Goal: Information Seeking & Learning: Learn about a topic

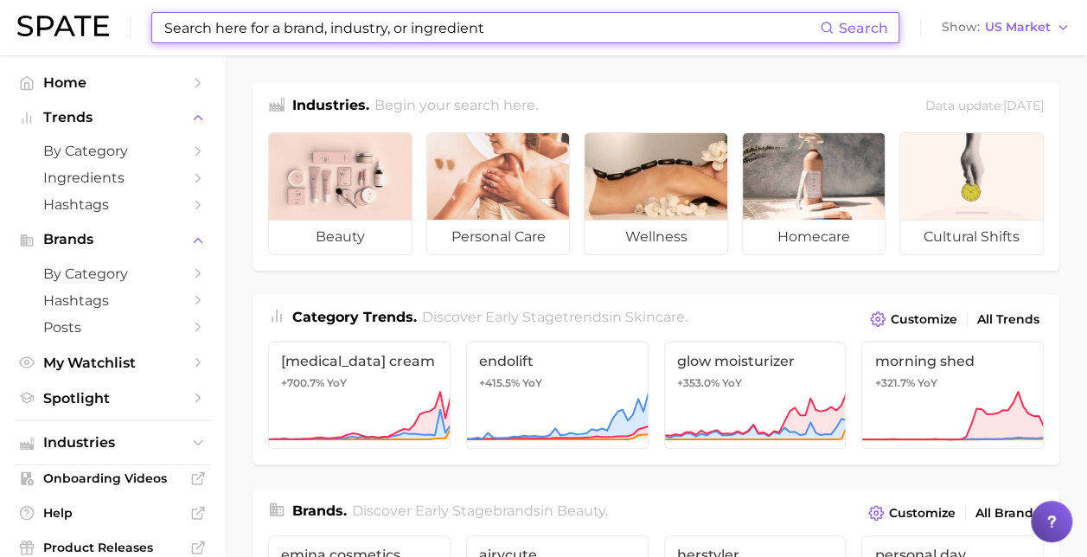
click at [343, 29] on input at bounding box center [491, 27] width 657 height 29
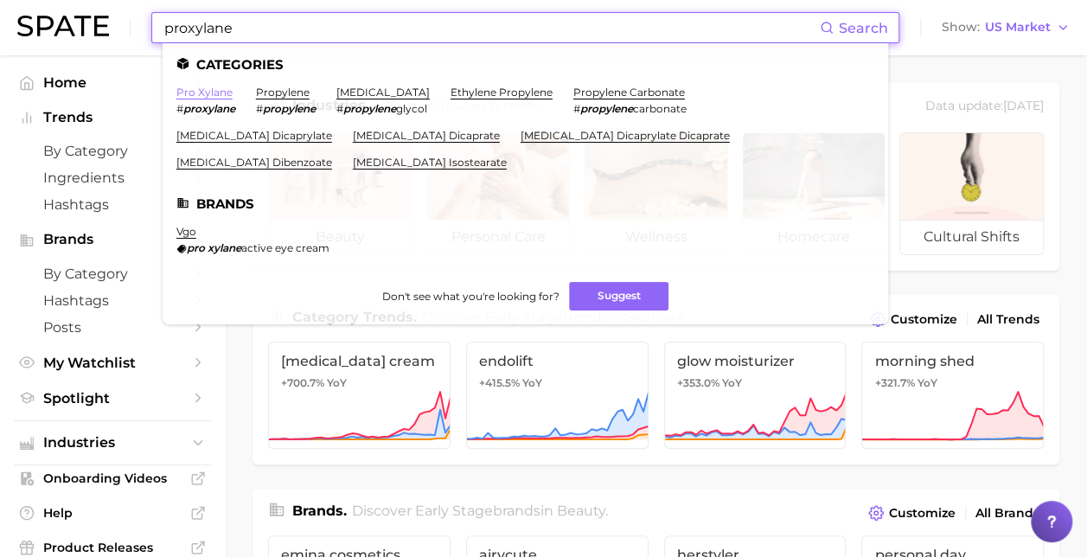
type input "proxylane"
click at [201, 98] on link "pro xylane" at bounding box center [204, 92] width 56 height 13
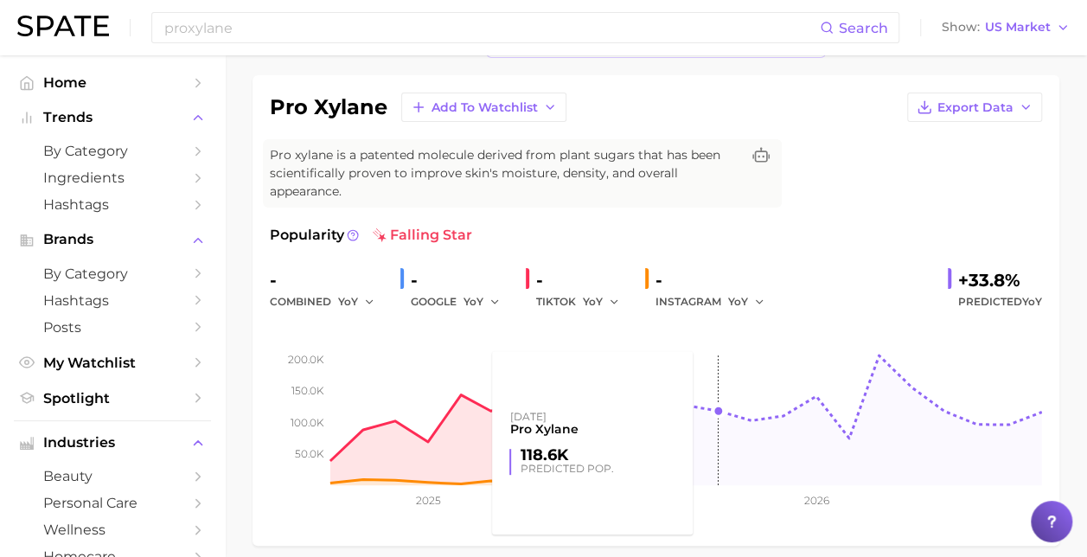
scroll to position [87, 0]
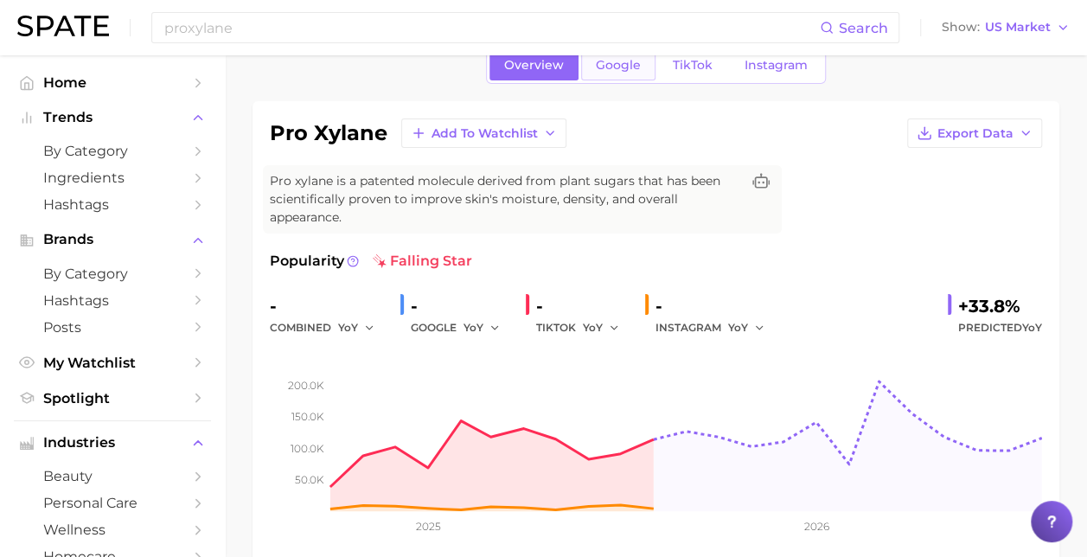
click at [618, 66] on span "Google" at bounding box center [618, 65] width 45 height 15
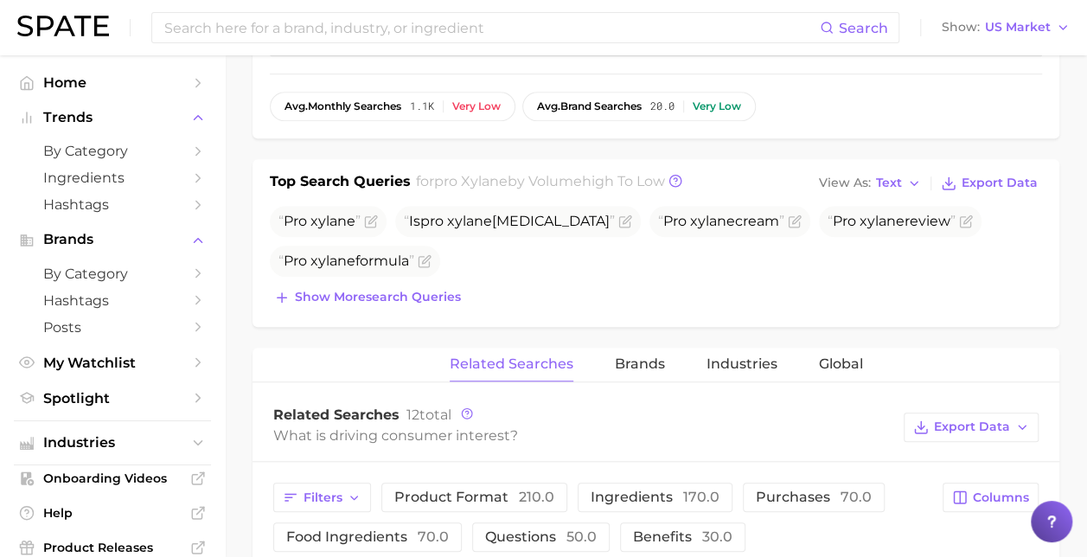
scroll to position [606, 0]
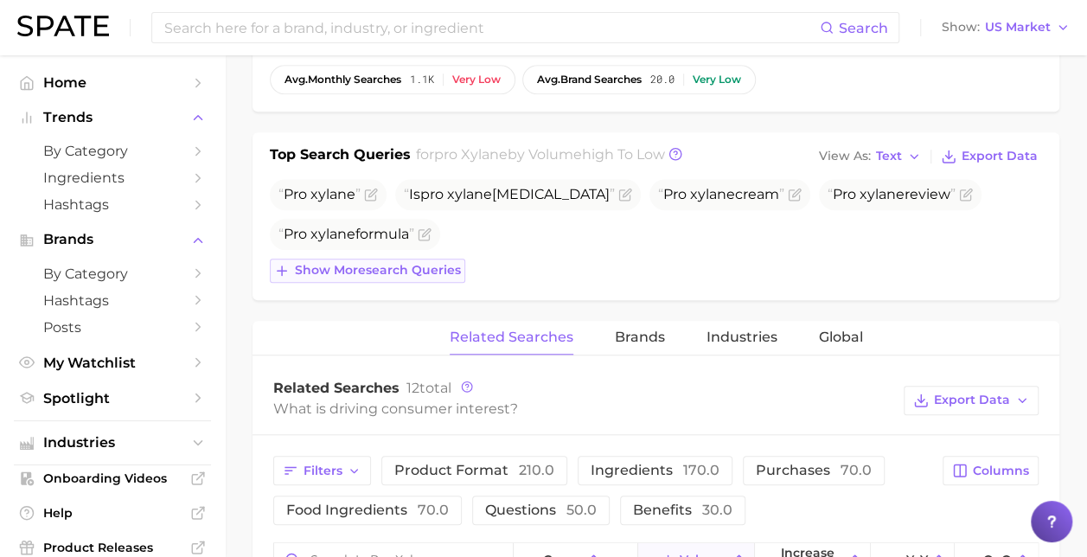
click at [419, 267] on span "Show more search queries" at bounding box center [378, 270] width 166 height 15
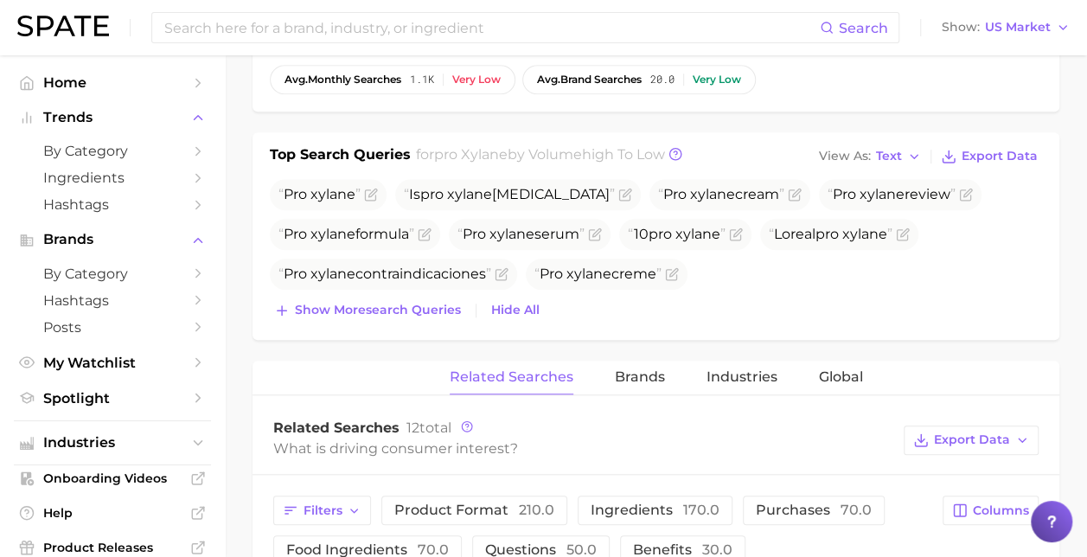
scroll to position [519, 0]
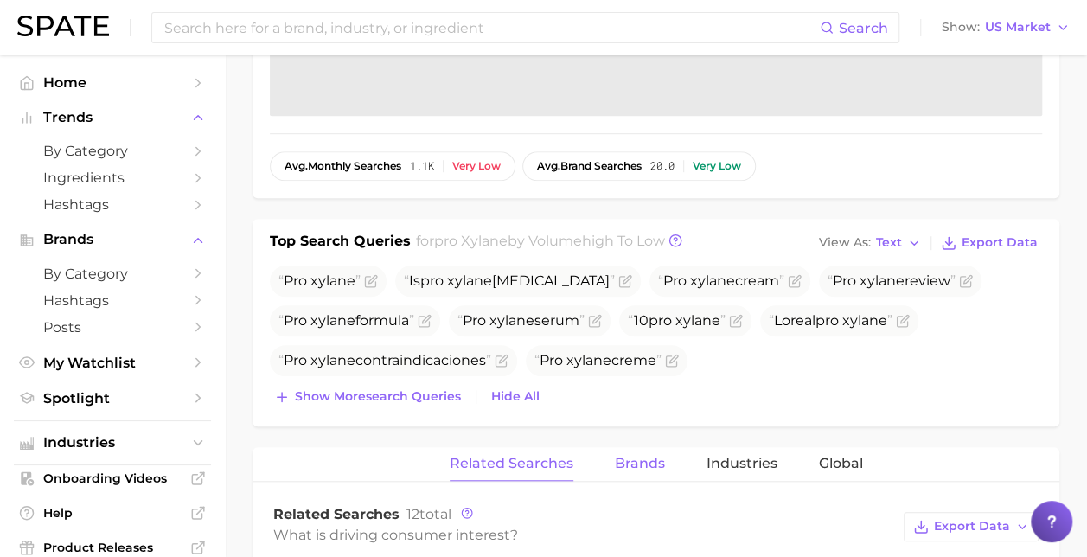
click at [621, 458] on span "Brands" at bounding box center [640, 464] width 50 height 16
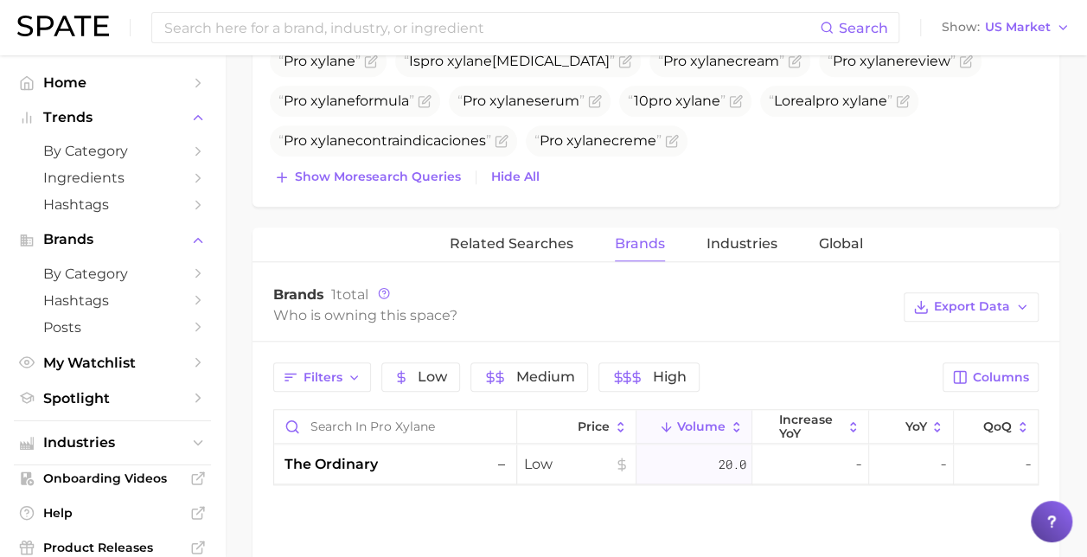
scroll to position [766, 0]
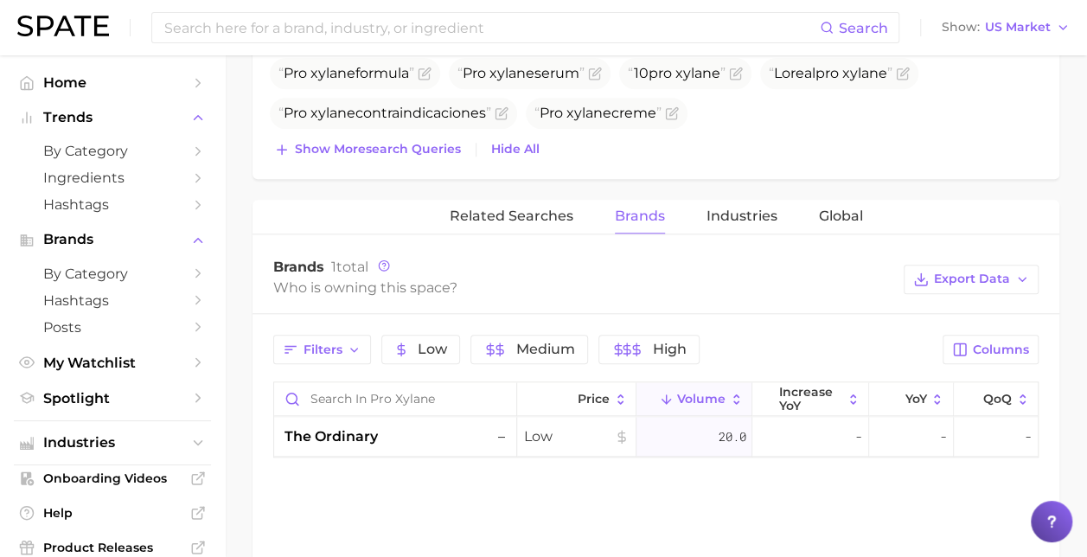
click at [1065, 250] on main "1. ingredients 2. scientific products 3. pro xylane Overview Google TikTok Inst…" at bounding box center [656, 11] width 862 height 1444
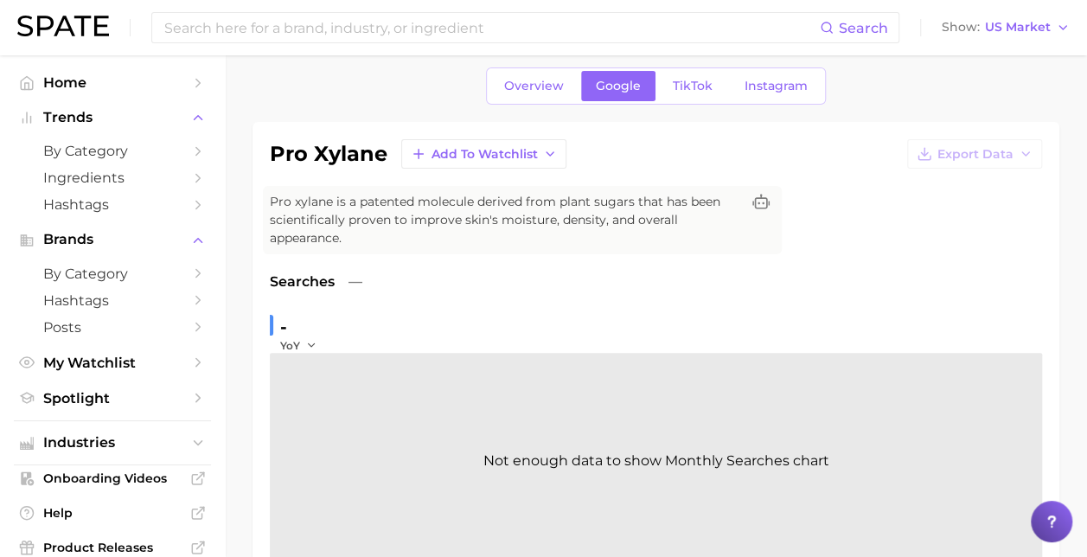
scroll to position [0, 0]
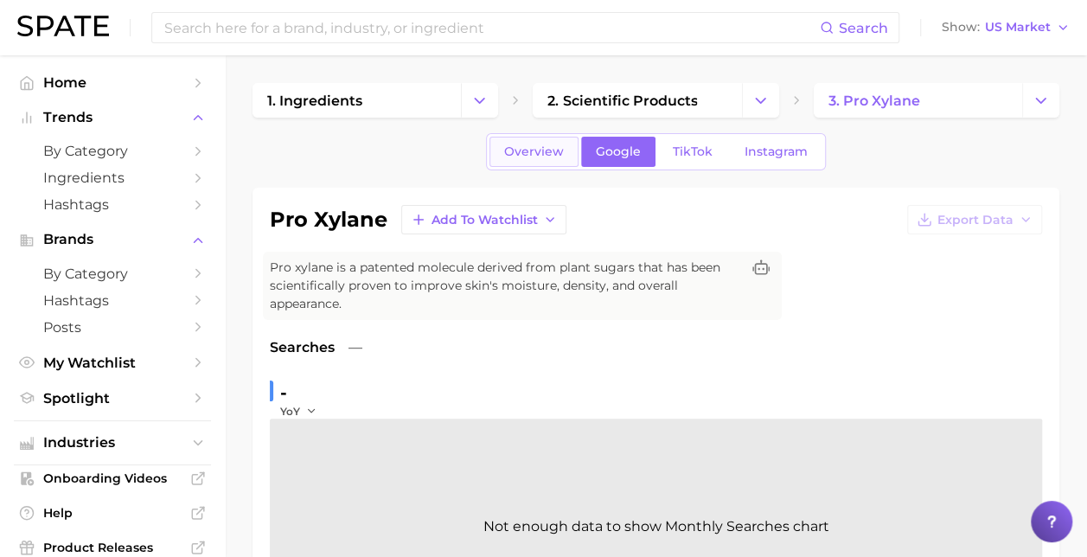
click at [521, 151] on span "Overview" at bounding box center [534, 151] width 60 height 15
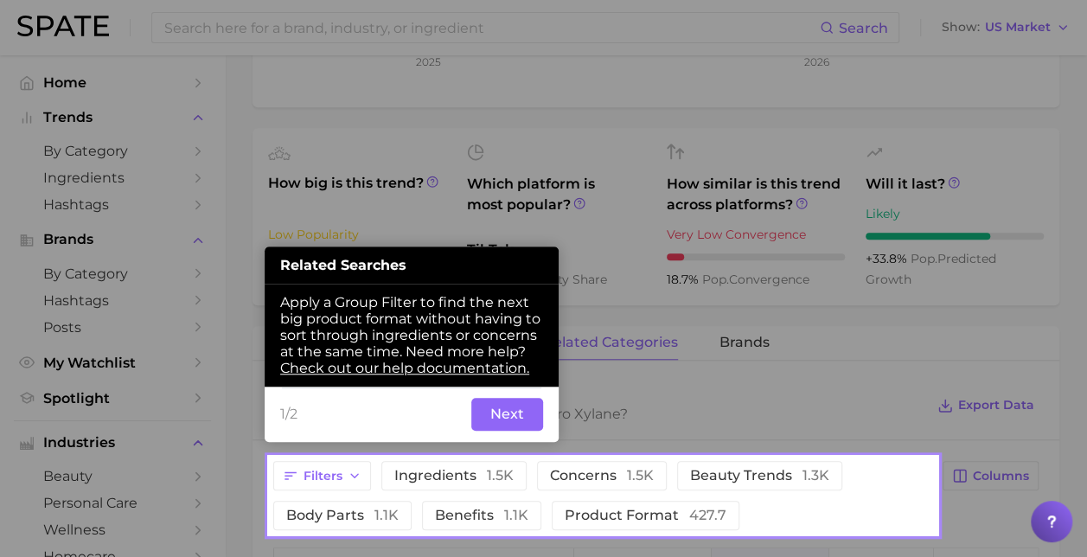
scroll to position [562, 0]
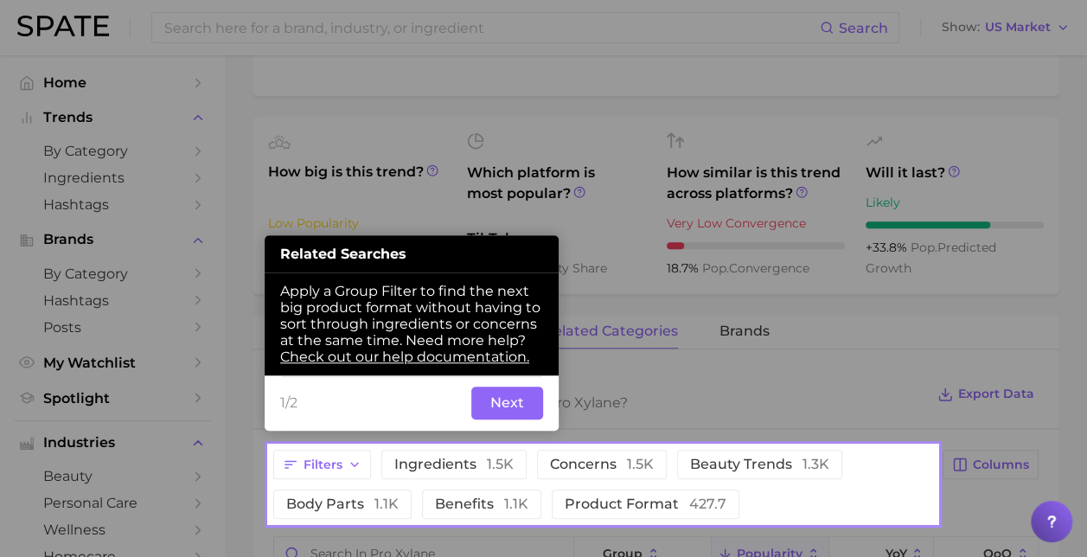
click at [515, 400] on button "Next" at bounding box center [507, 403] width 72 height 33
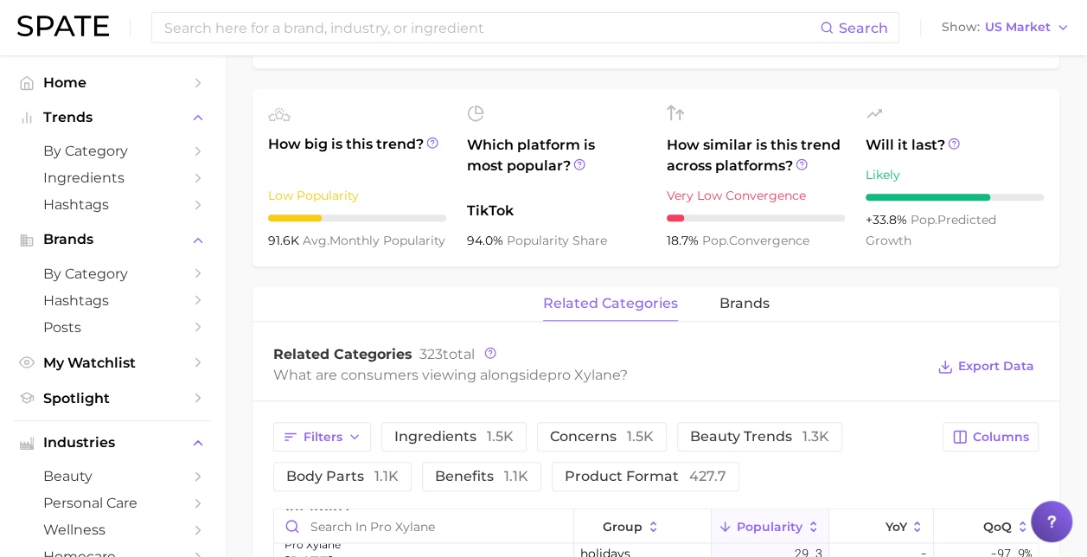
scroll to position [600, 0]
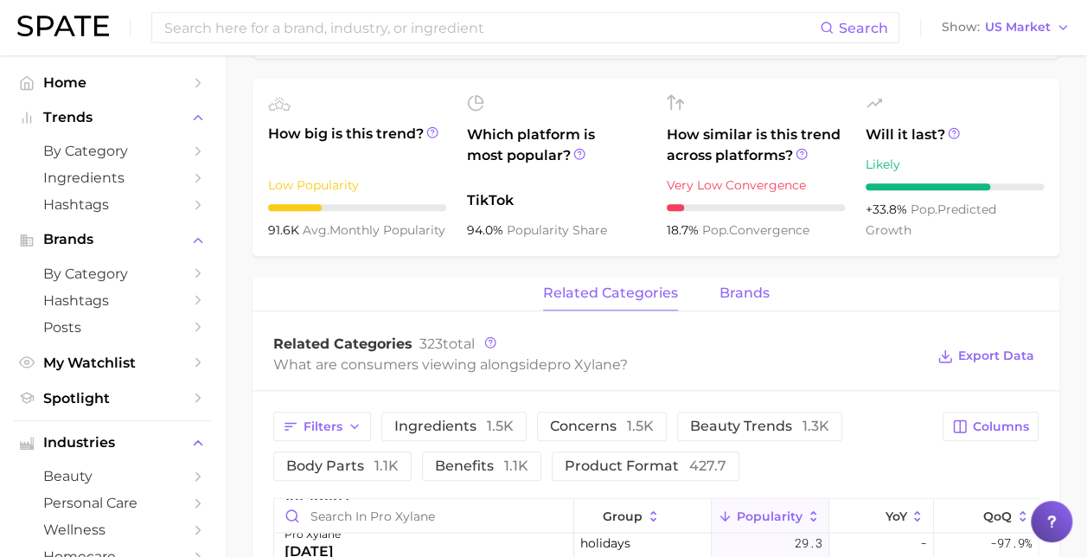
click at [749, 288] on span "brands" at bounding box center [745, 293] width 50 height 16
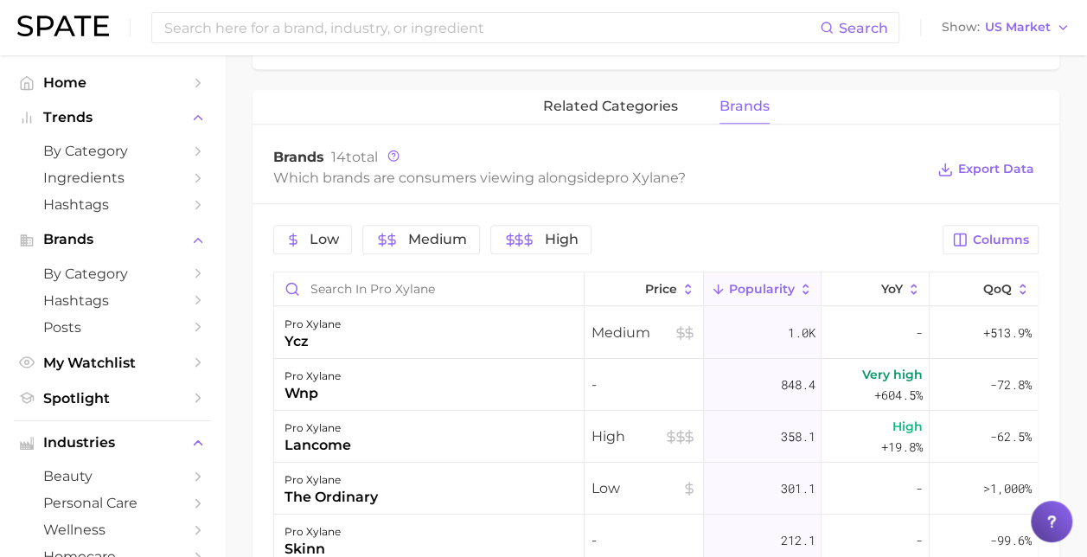
scroll to position [783, 0]
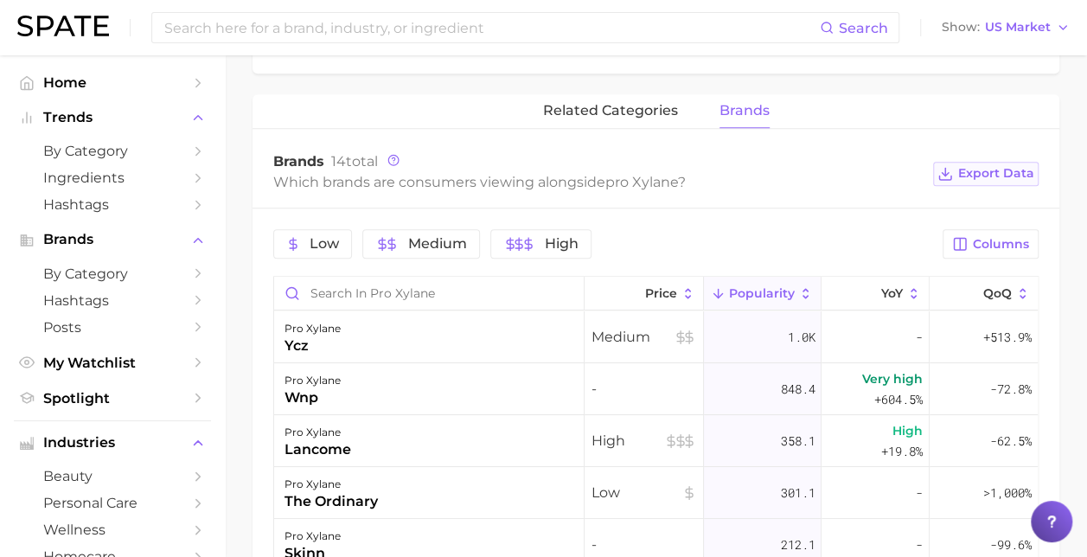
click at [977, 173] on span "Export Data" at bounding box center [996, 173] width 76 height 15
